Goal: Task Accomplishment & Management: Manage account settings

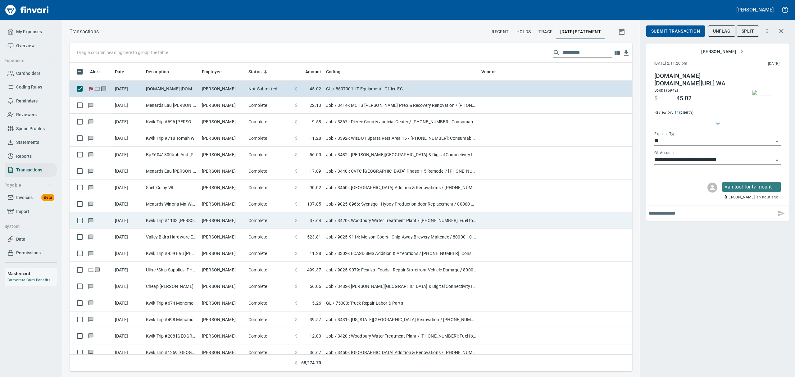
scroll to position [302, 549]
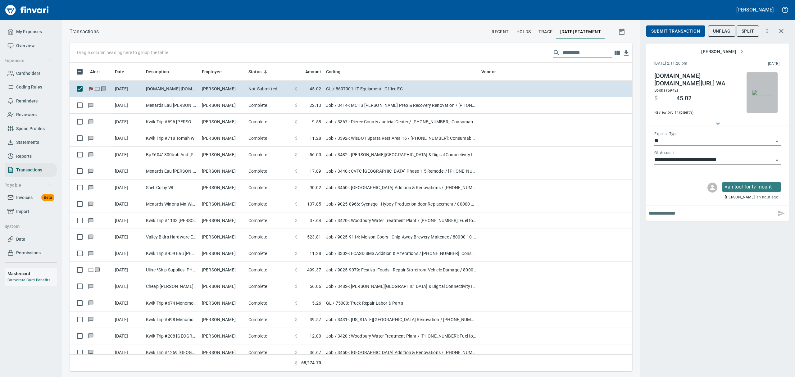
click at [767, 90] on img "button" at bounding box center [762, 92] width 20 height 5
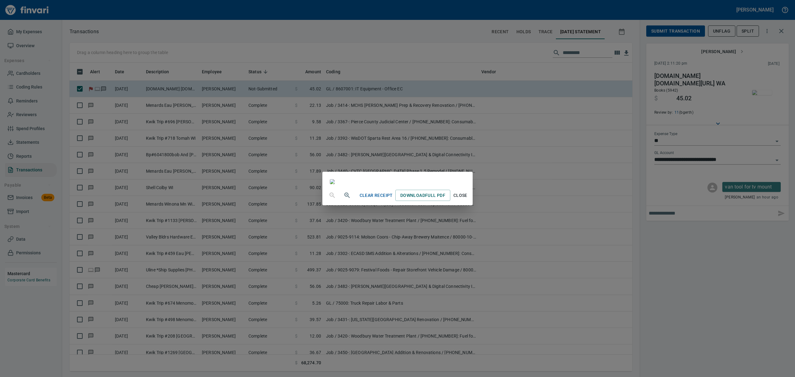
click at [79, 87] on div "Clear Receipt Download Full PDF Close" at bounding box center [397, 188] width 795 height 377
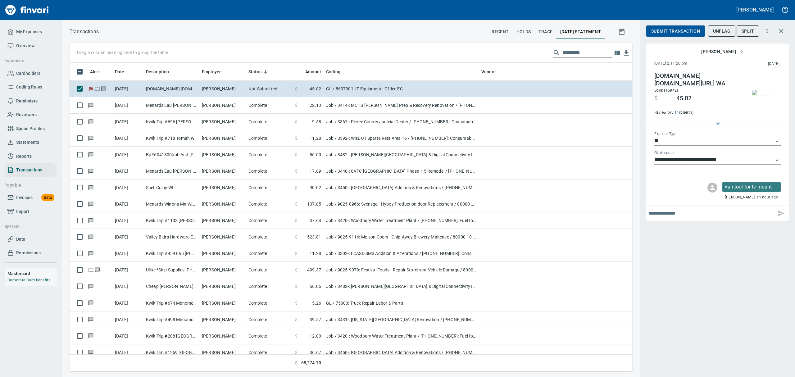
click at [29, 71] on span "Cardholders" at bounding box center [28, 74] width 24 height 8
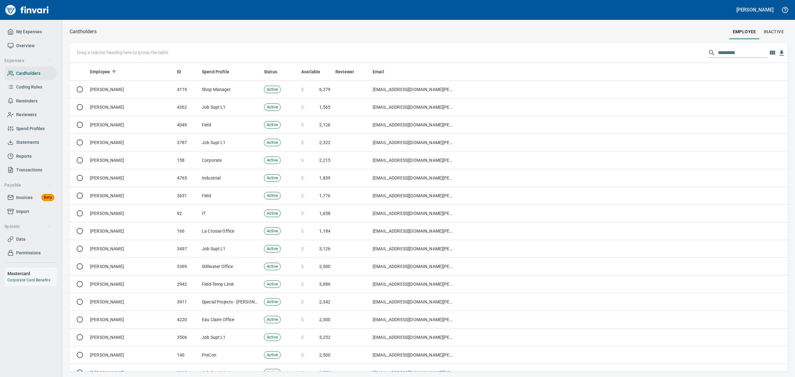
scroll to position [302, 704]
click at [732, 52] on input "text" at bounding box center [743, 53] width 50 height 10
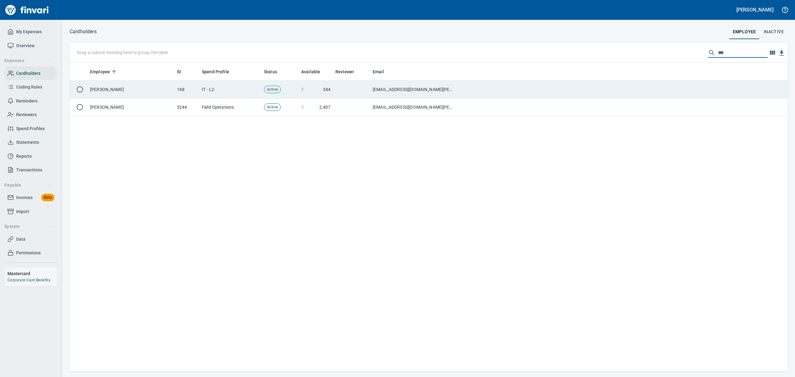
type input "***"
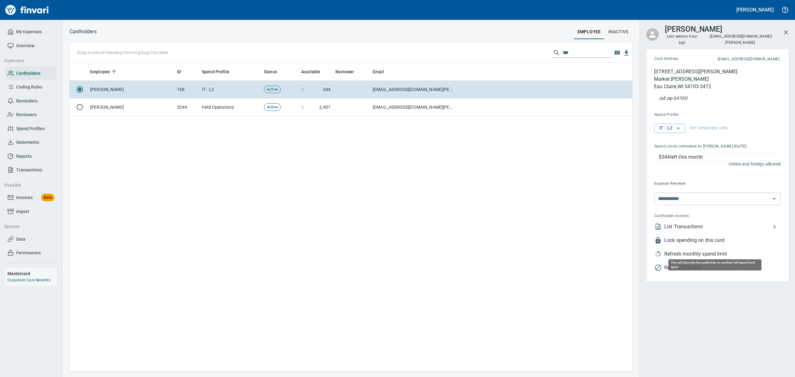
scroll to position [302, 556]
click at [696, 250] on span "Refresh monthly spend limit" at bounding box center [722, 253] width 116 height 7
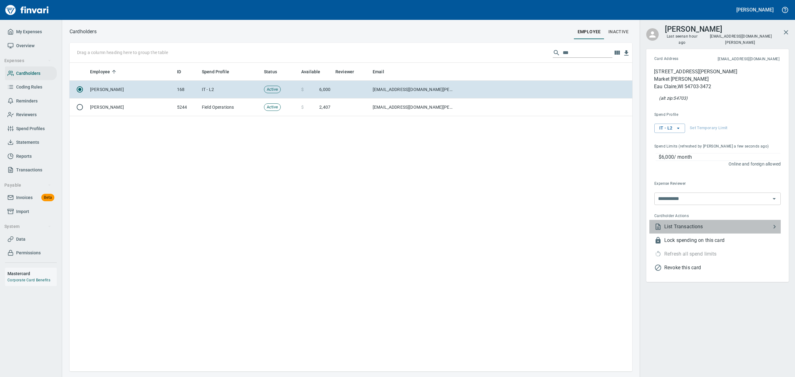
click at [679, 223] on span "List Transactions" at bounding box center [717, 226] width 107 height 7
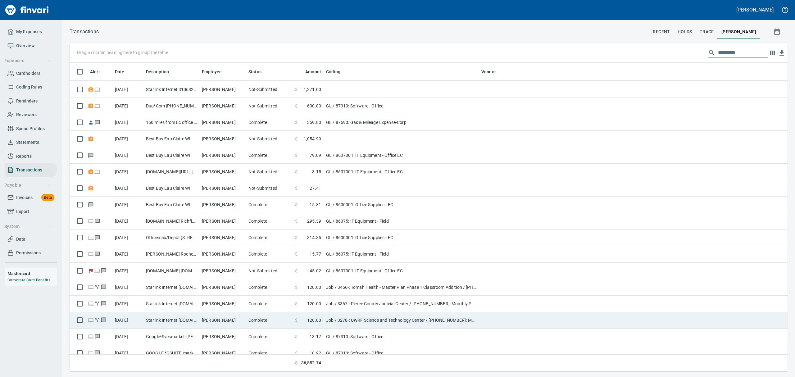
scroll to position [41, 0]
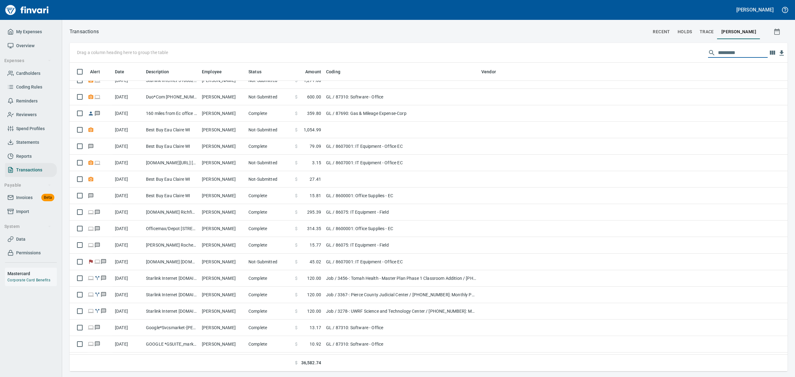
click at [729, 52] on input "text" at bounding box center [743, 53] width 50 height 10
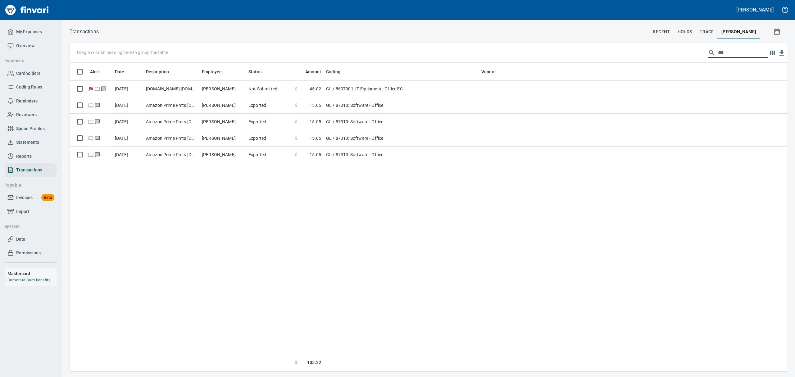
scroll to position [0, 0]
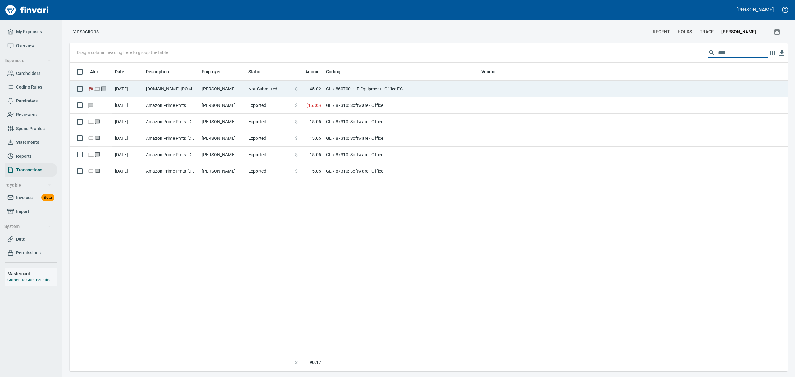
type input "****"
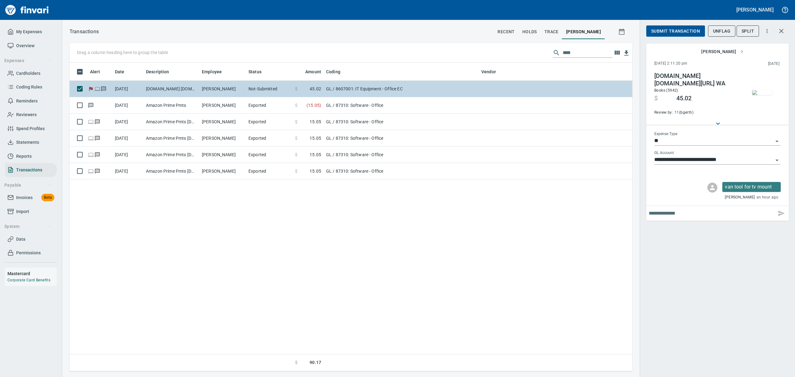
scroll to position [302, 556]
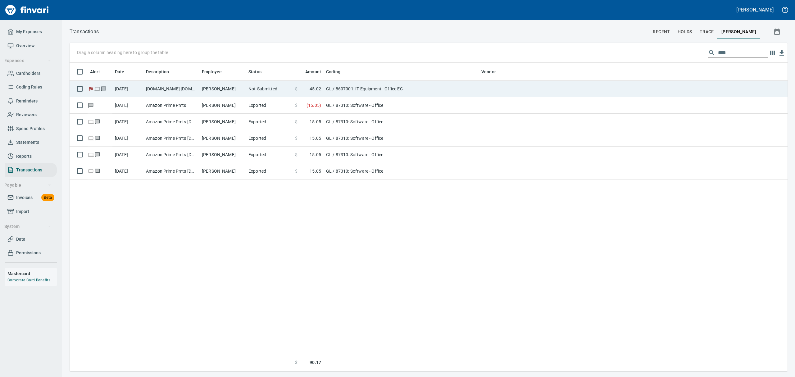
scroll to position [302, 704]
click at [214, 91] on td "[PERSON_NAME]" at bounding box center [222, 89] width 47 height 16
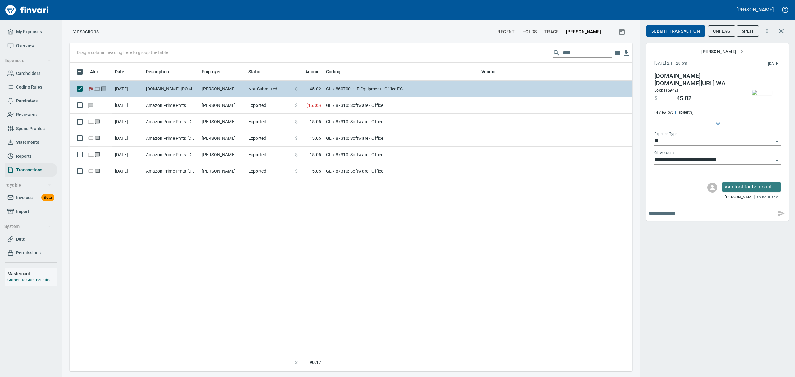
scroll to position [302, 556]
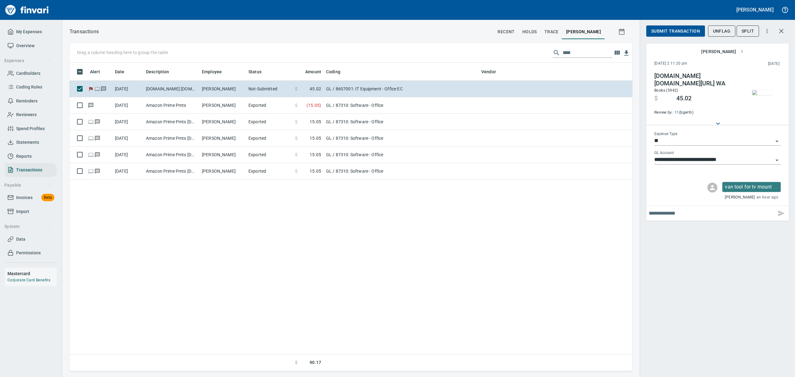
click at [758, 90] on img "button" at bounding box center [762, 92] width 20 height 5
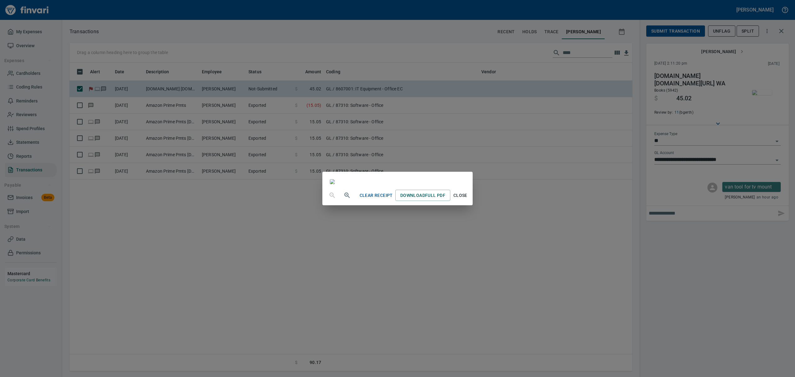
click at [468, 199] on span "Close" at bounding box center [460, 196] width 15 height 8
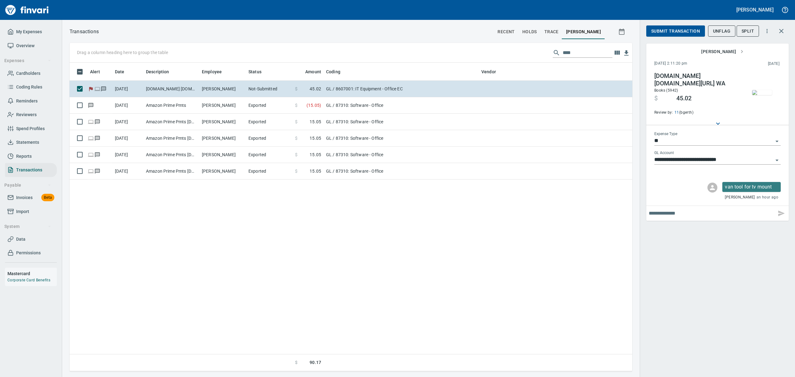
click at [767, 90] on img "button" at bounding box center [762, 92] width 20 height 5
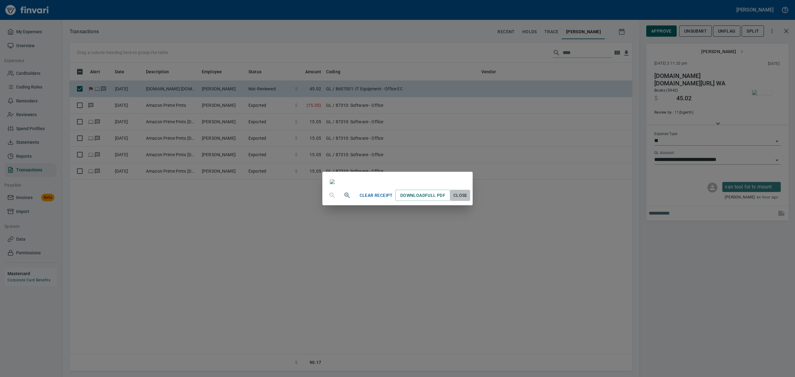
click at [468, 199] on span "Close" at bounding box center [460, 196] width 15 height 8
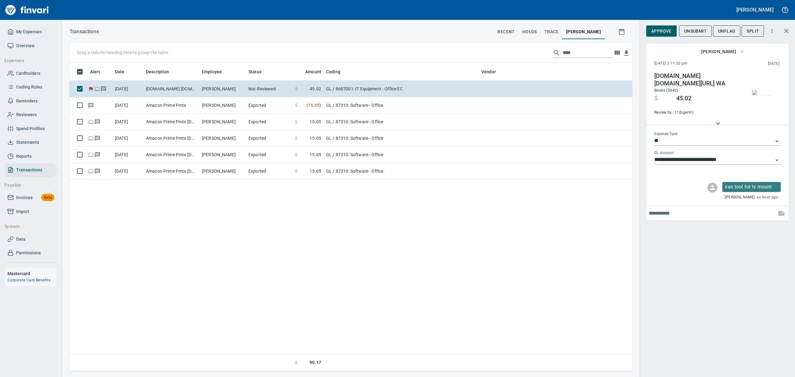
drag, startPoint x: 738, startPoint y: 213, endPoint x: 744, endPoint y: 212, distance: 6.0
click at [742, 212] on input "text" at bounding box center [711, 213] width 125 height 10
type input "**********"
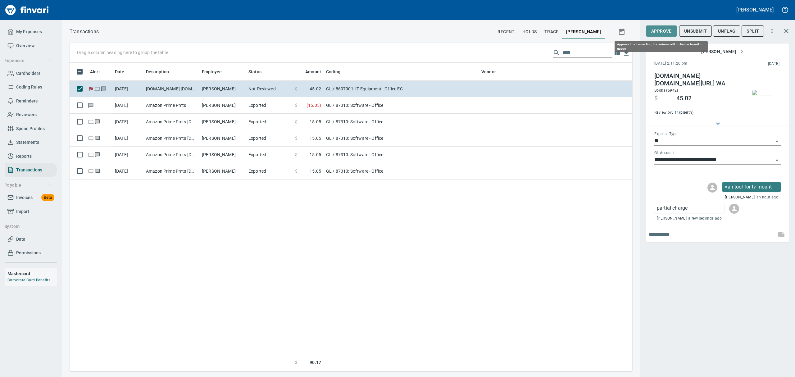
click at [664, 31] on span "Approve" at bounding box center [661, 31] width 21 height 8
click at [724, 30] on span "UnFlag" at bounding box center [721, 31] width 17 height 8
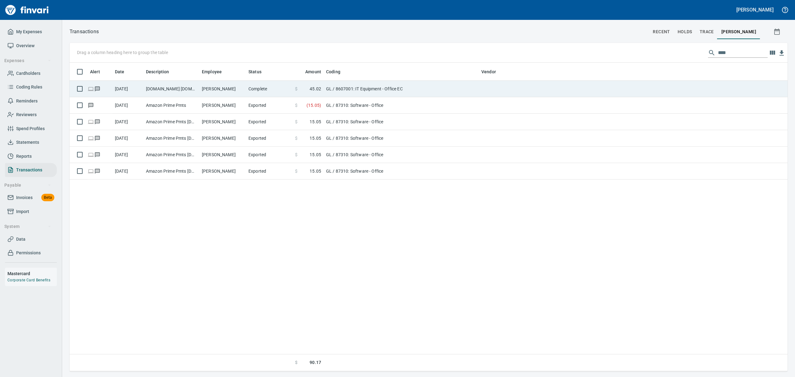
scroll to position [302, 710]
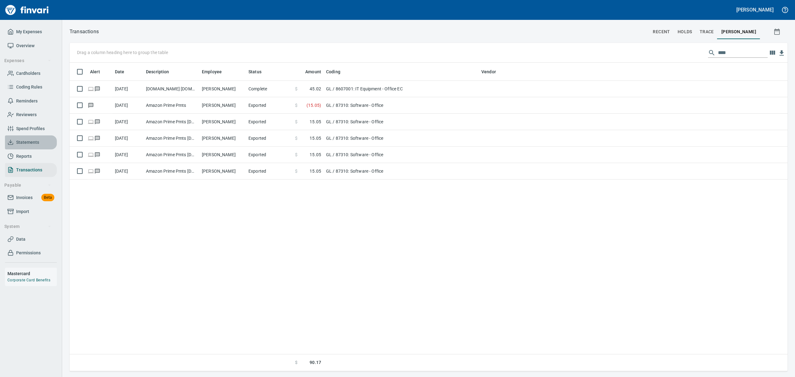
click at [34, 145] on span "Statements" at bounding box center [27, 143] width 23 height 8
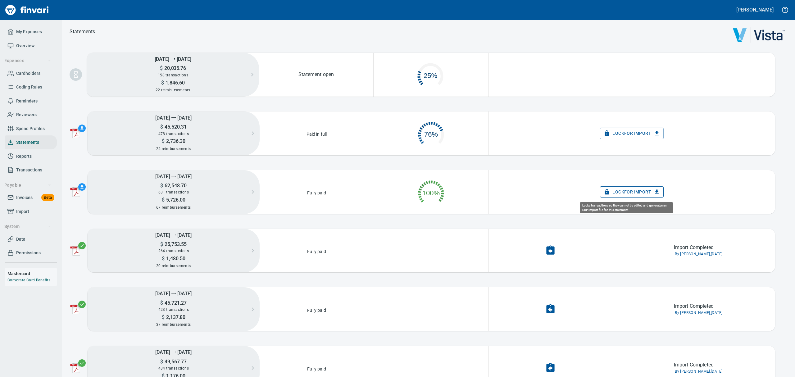
scroll to position [29, 106]
click at [618, 193] on span "Lock for Import" at bounding box center [632, 192] width 54 height 8
